Goal: Navigation & Orientation: Find specific page/section

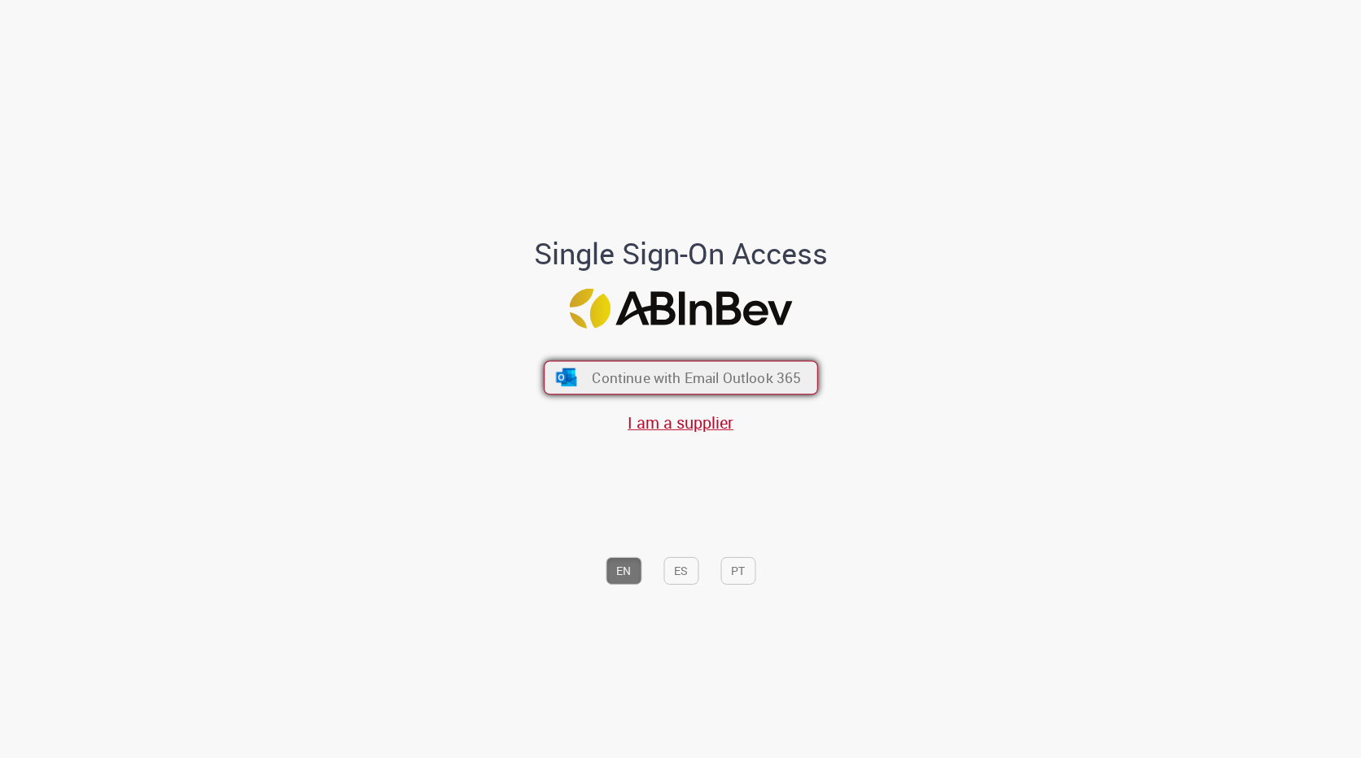
click at [575, 369] on button "Continue with Email Outlook 365" at bounding box center [681, 378] width 274 height 34
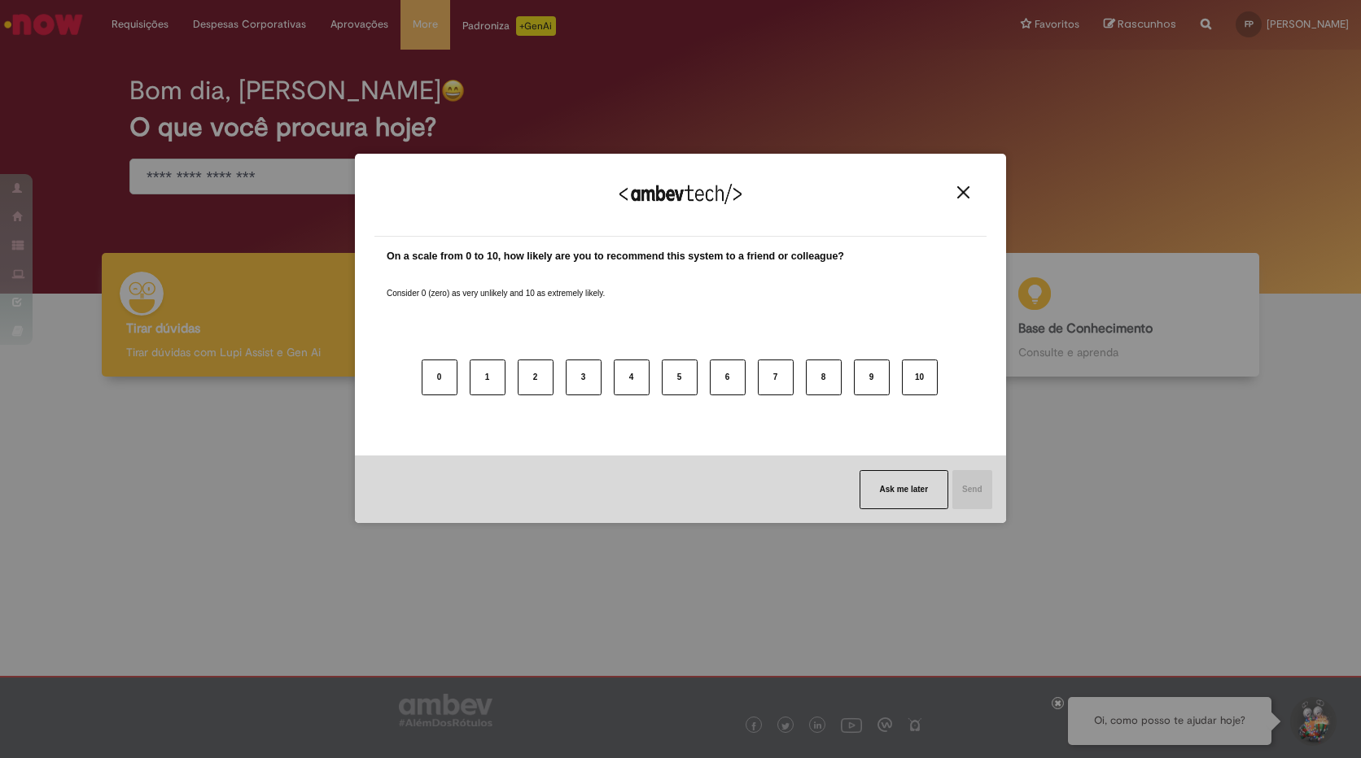
click at [964, 195] on img "Close" at bounding box center [963, 192] width 12 height 12
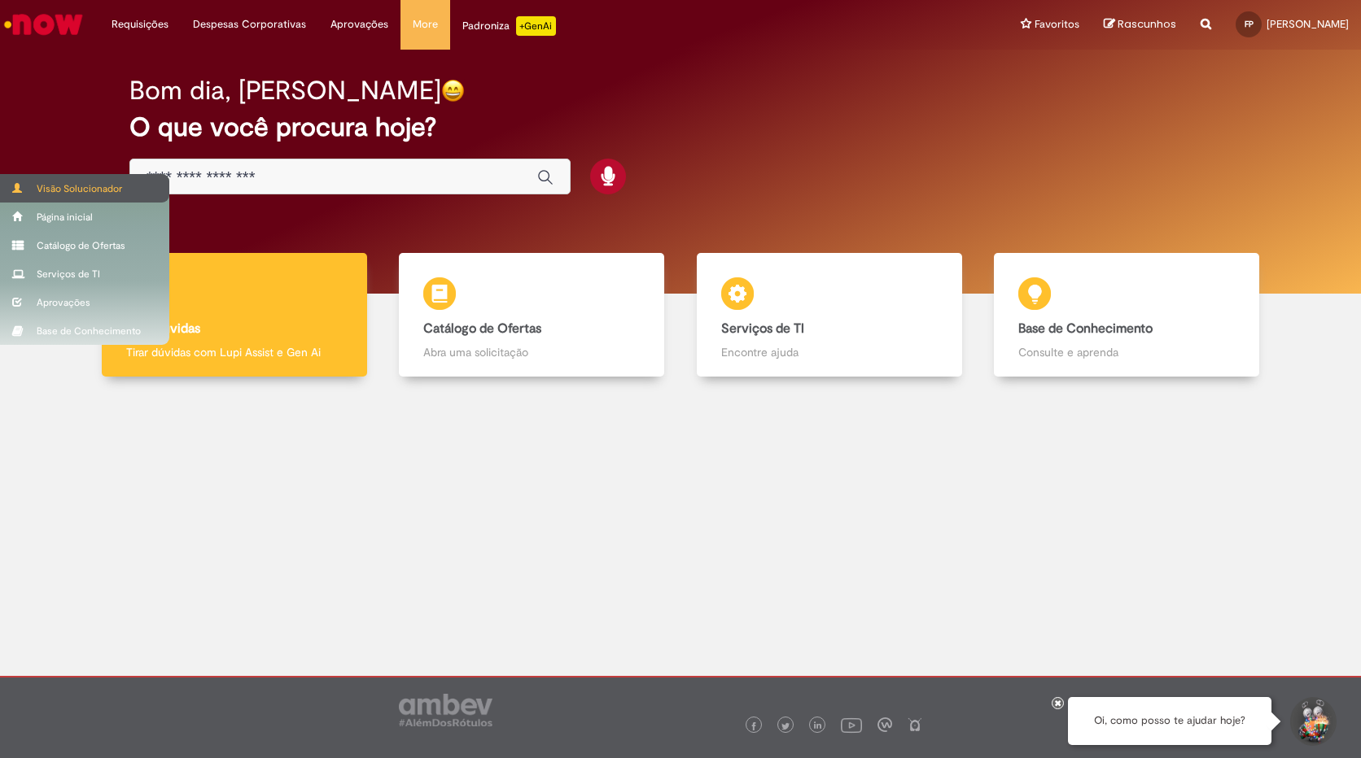
click at [140, 190] on div "Visão Solucionador" at bounding box center [84, 188] width 169 height 28
